Goal: Check status: Check status

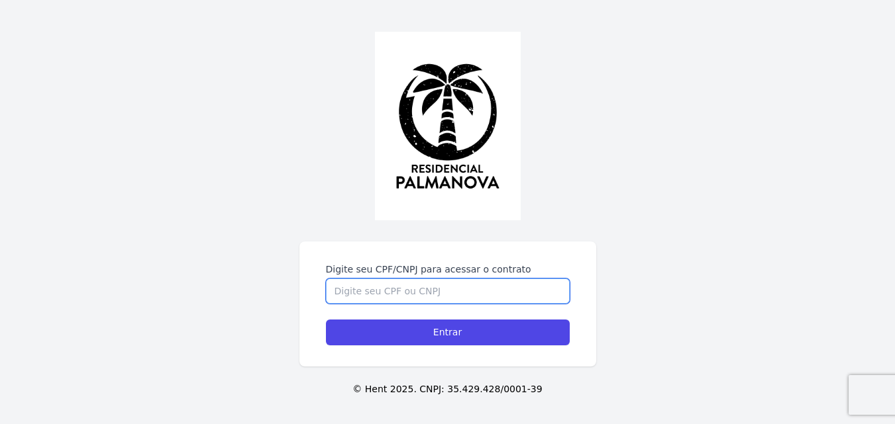
click at [422, 289] on input "Digite seu CPF/CNPJ para acessar o contrato" at bounding box center [448, 291] width 244 height 25
type input "43625064898"
click at [326, 320] on input "Entrar" at bounding box center [448, 333] width 244 height 26
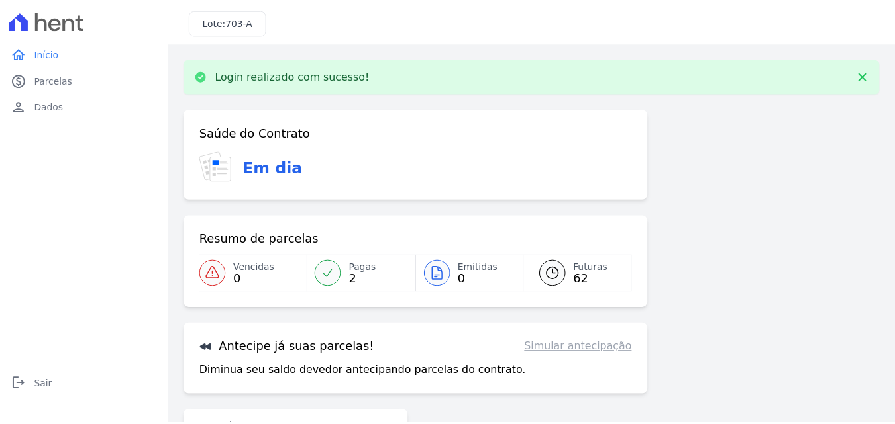
scroll to position [81, 0]
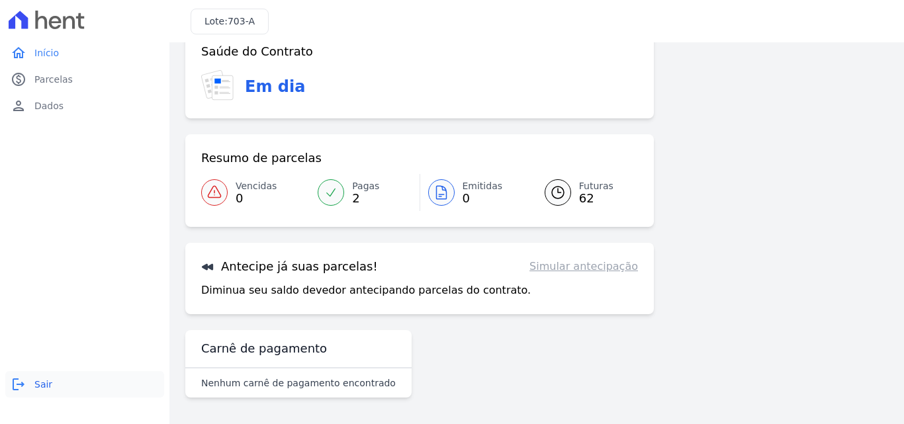
click at [42, 379] on span "Sair" at bounding box center [43, 384] width 18 height 13
